Goal: Information Seeking & Learning: Learn about a topic

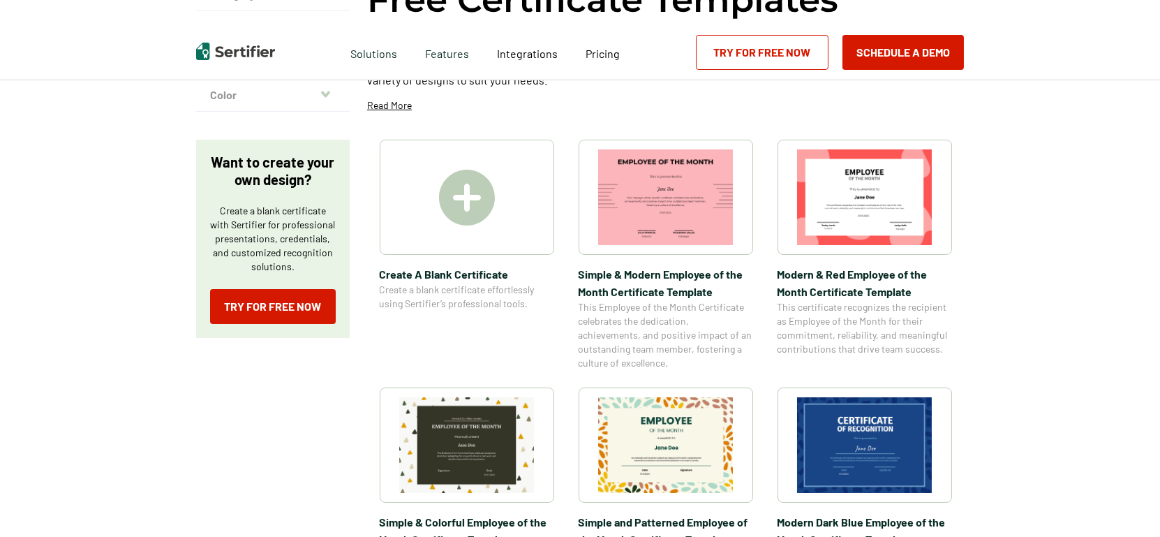
scroll to position [180, 0]
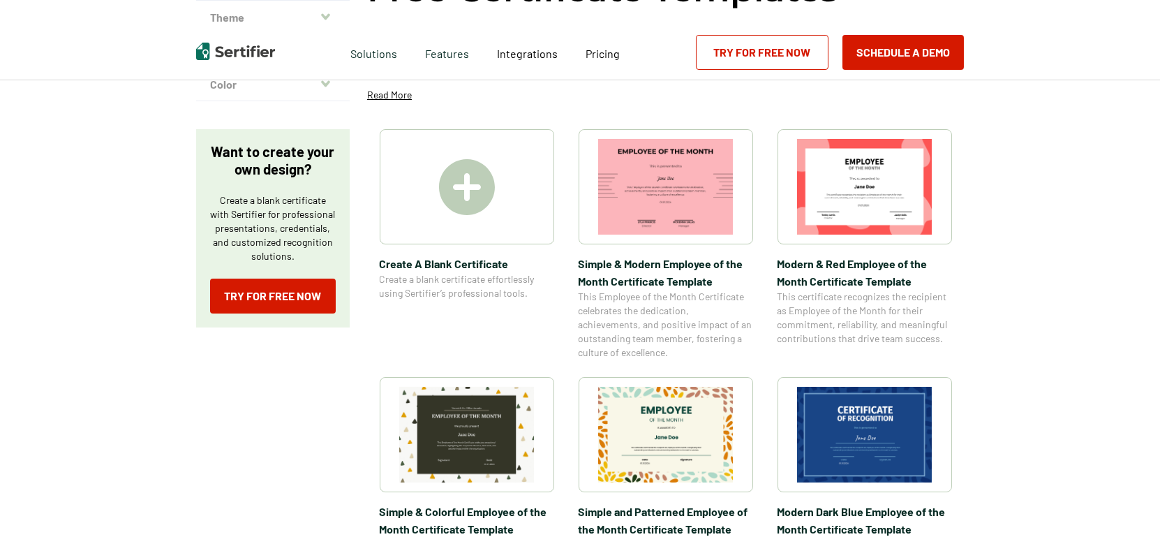
click at [475, 215] on div at bounding box center [467, 186] width 174 height 115
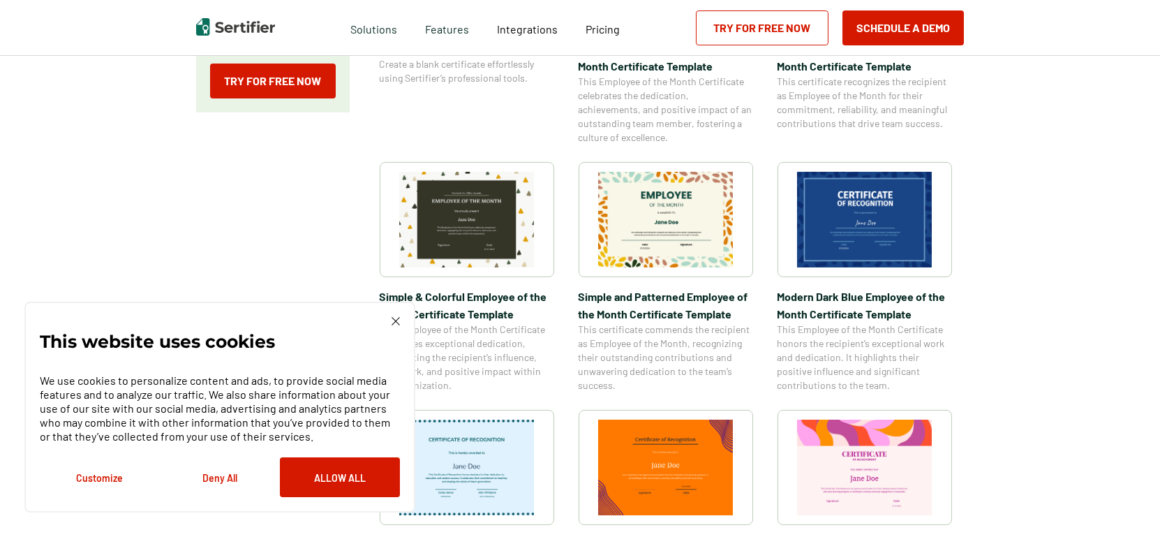
scroll to position [426, 0]
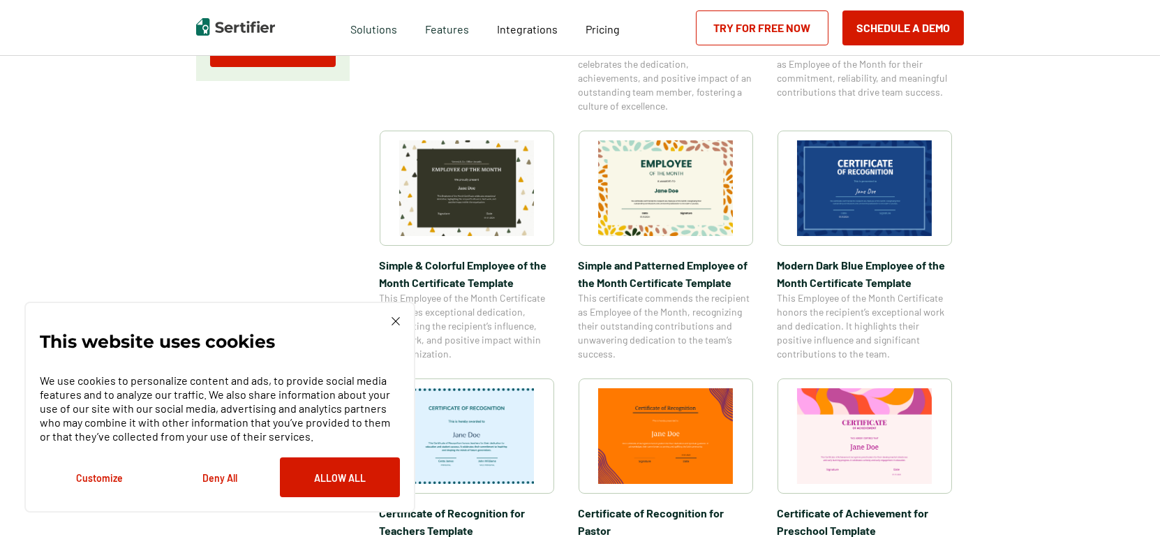
click at [399, 315] on div "This website uses cookies We use cookies to personalize content and ads, to pro…" at bounding box center [219, 407] width 391 height 211
click at [396, 323] on img at bounding box center [396, 321] width 8 height 8
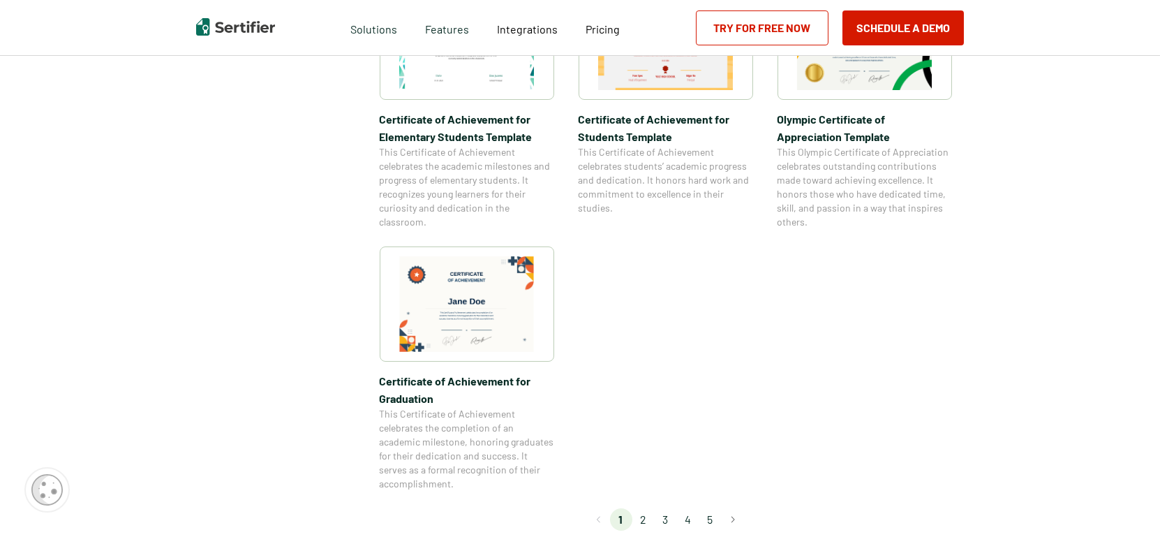
scroll to position [1265, 0]
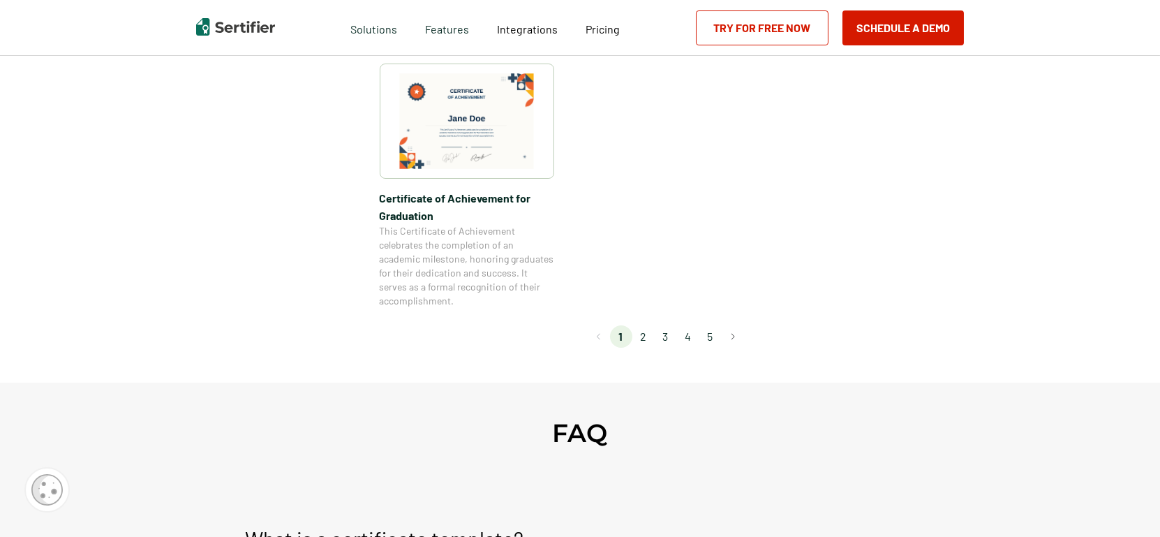
click at [648, 336] on li "2" at bounding box center [643, 336] width 22 height 22
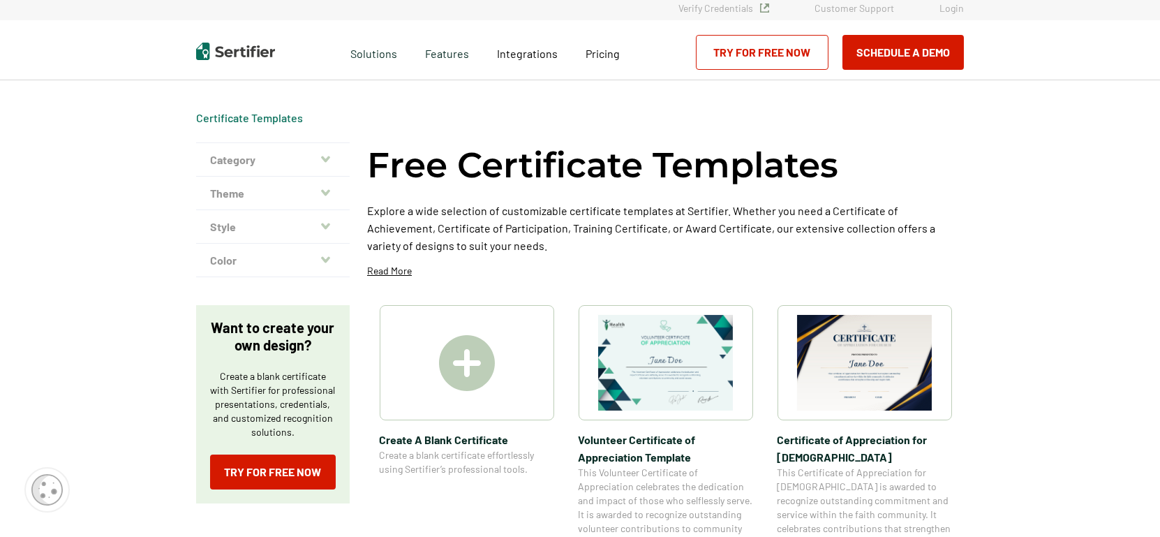
scroll to position [0, 0]
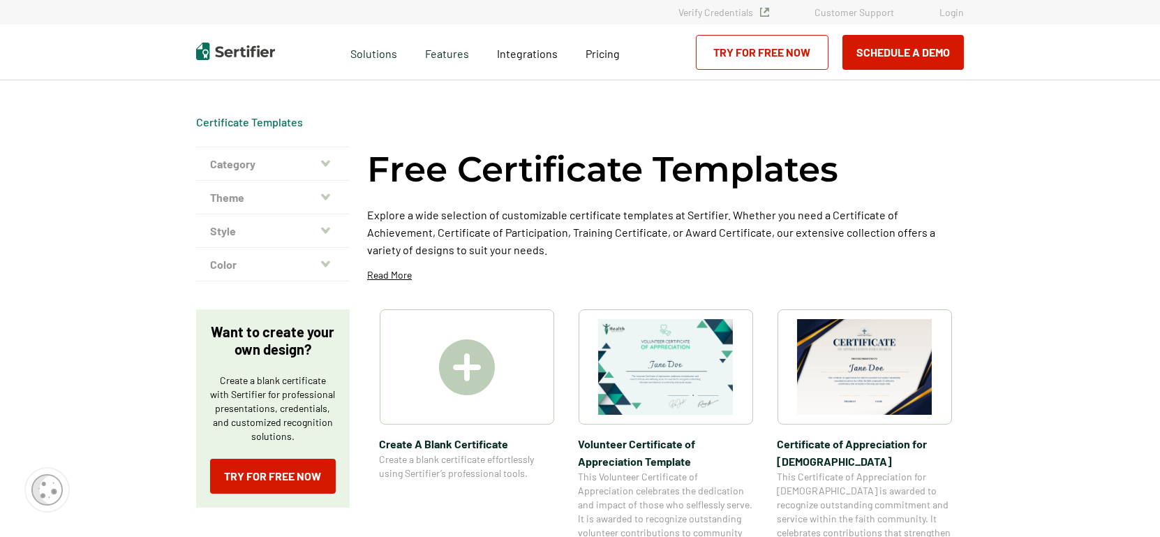
click at [283, 174] on button "Category" at bounding box center [273, 164] width 154 height 34
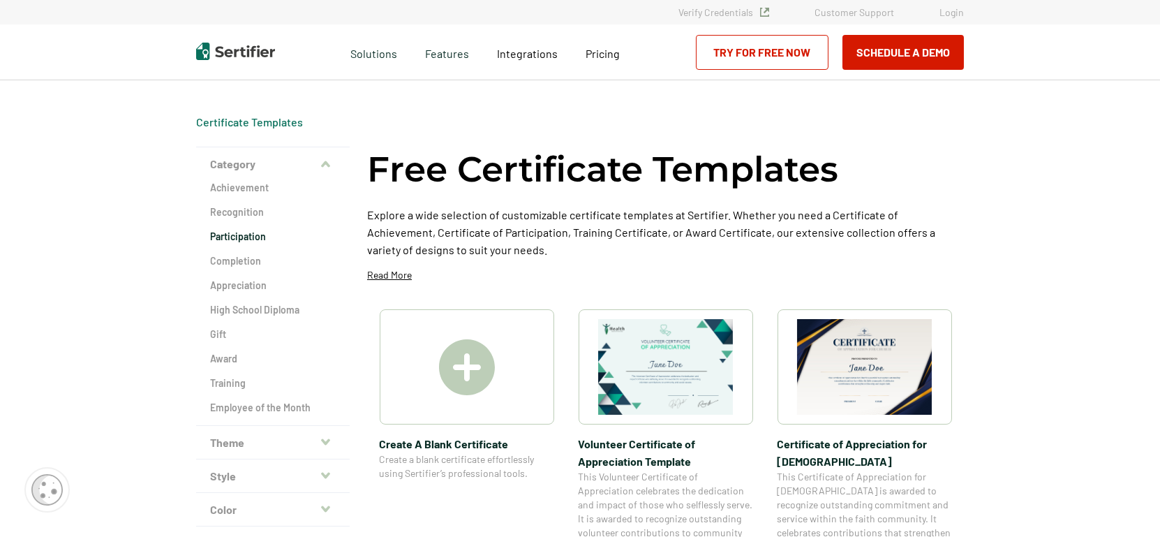
click at [253, 233] on h2 "Participation" at bounding box center [273, 237] width 126 height 14
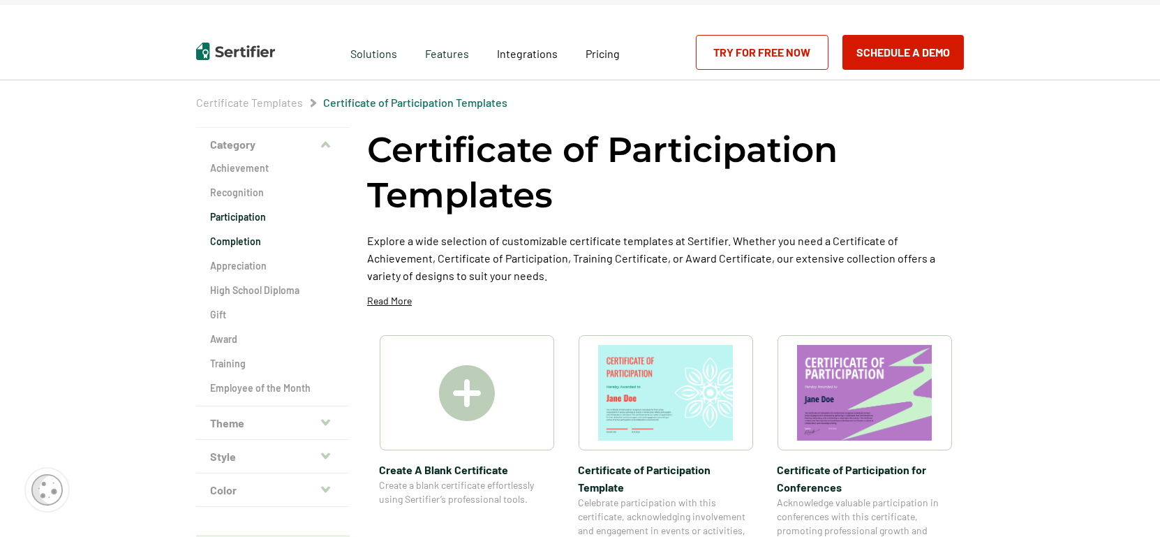
scroll to position [18, 0]
